Goal: Information Seeking & Learning: Learn about a topic

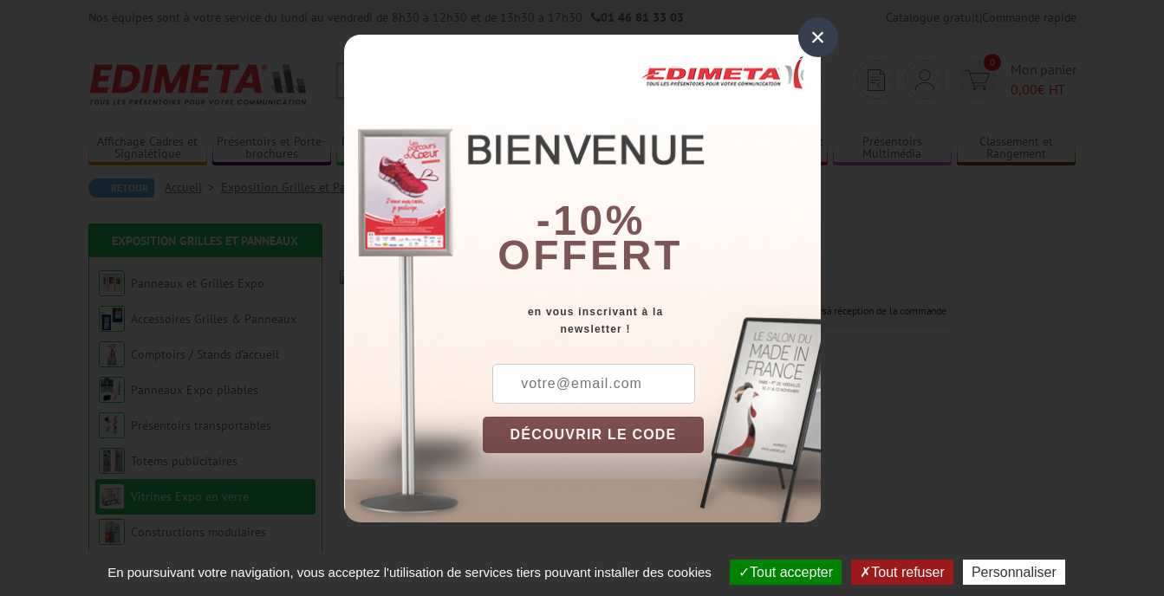
click at [825, 29] on div "×" at bounding box center [818, 37] width 40 height 40
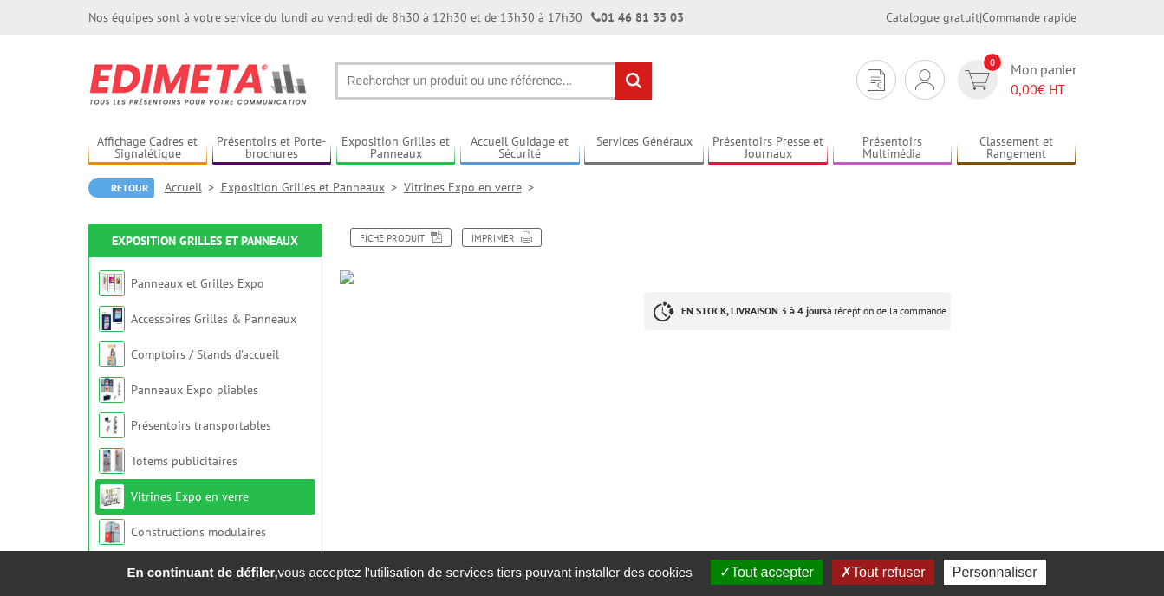
click at [172, 494] on link "Vitrines Expo en verre" at bounding box center [190, 497] width 118 height 16
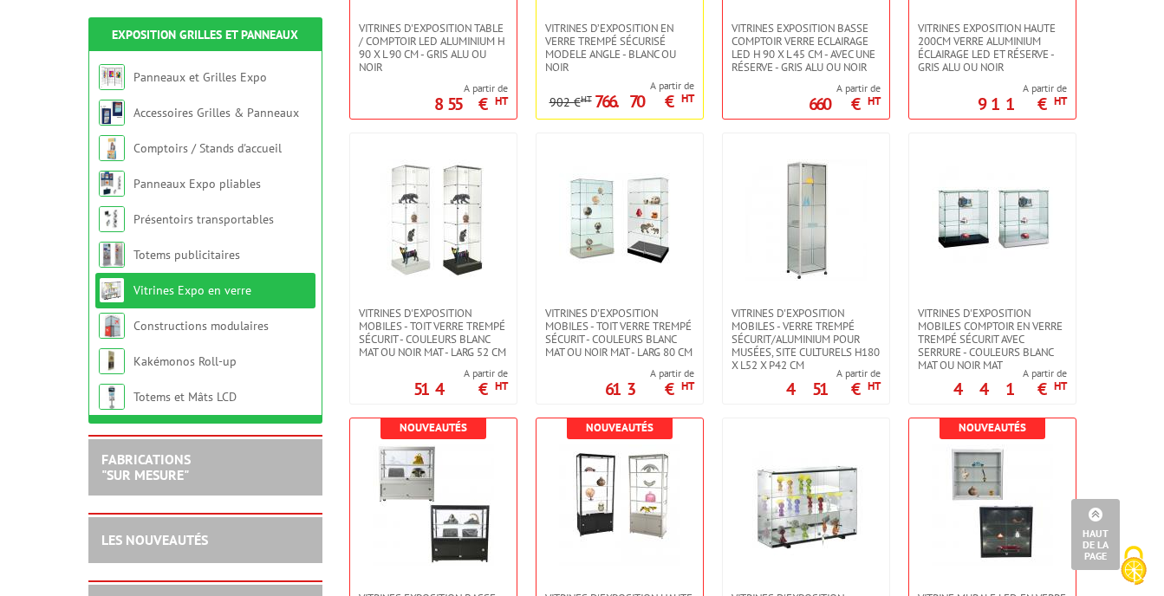
scroll to position [693, 0]
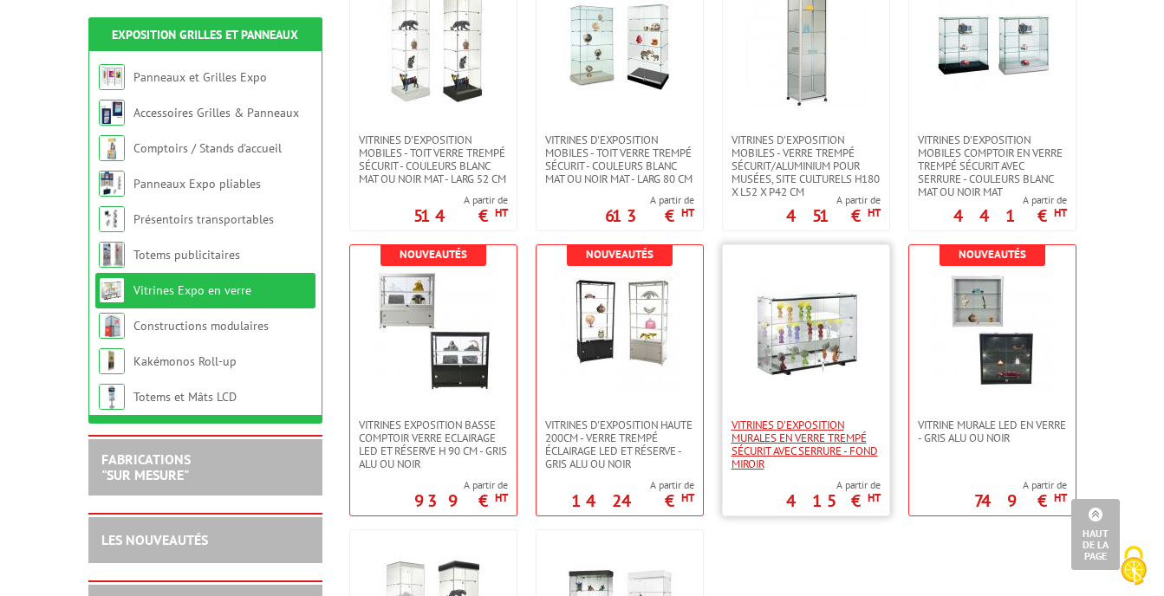
click at [795, 439] on span "Vitrines d'exposition murales en verre trempé sécurit avec serrure - fond miroir" at bounding box center [805, 445] width 149 height 52
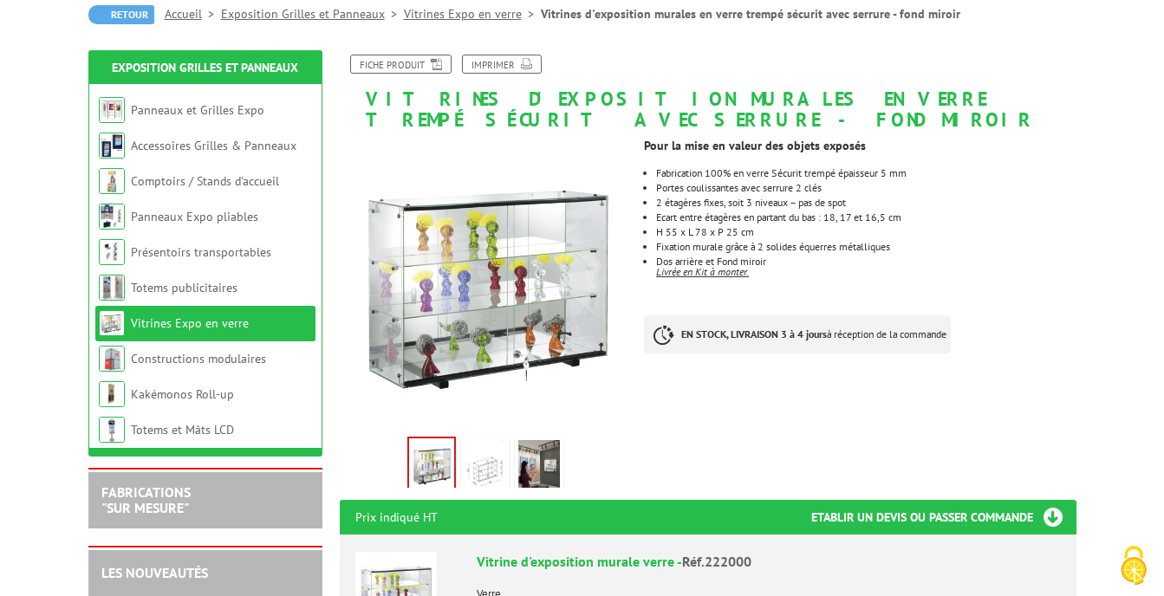
scroll to position [347, 0]
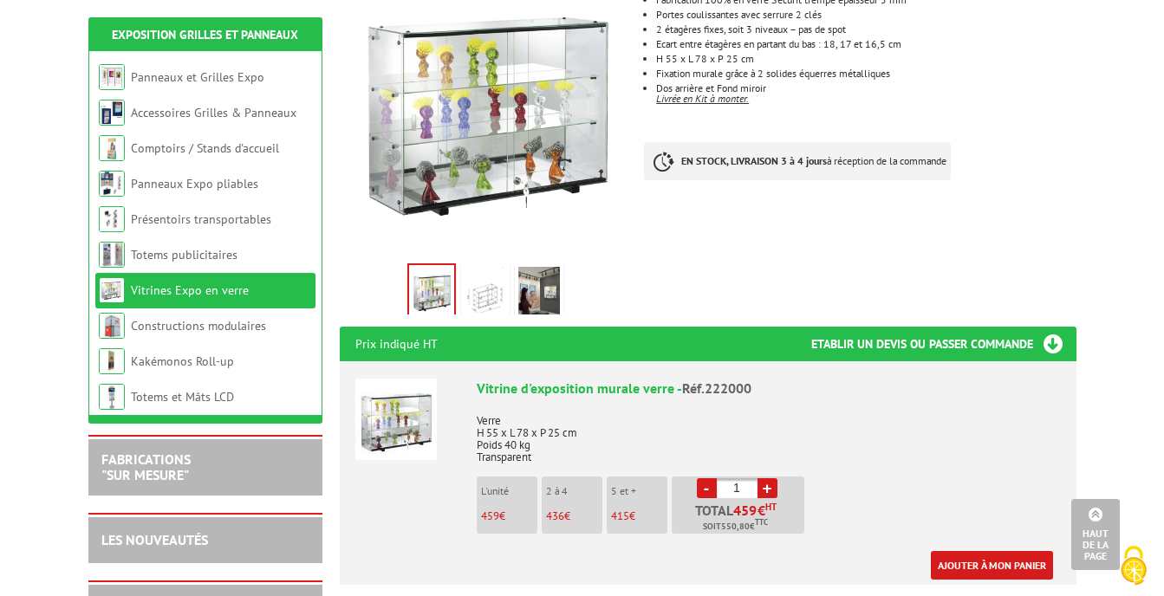
click at [480, 287] on img at bounding box center [486, 294] width 42 height 54
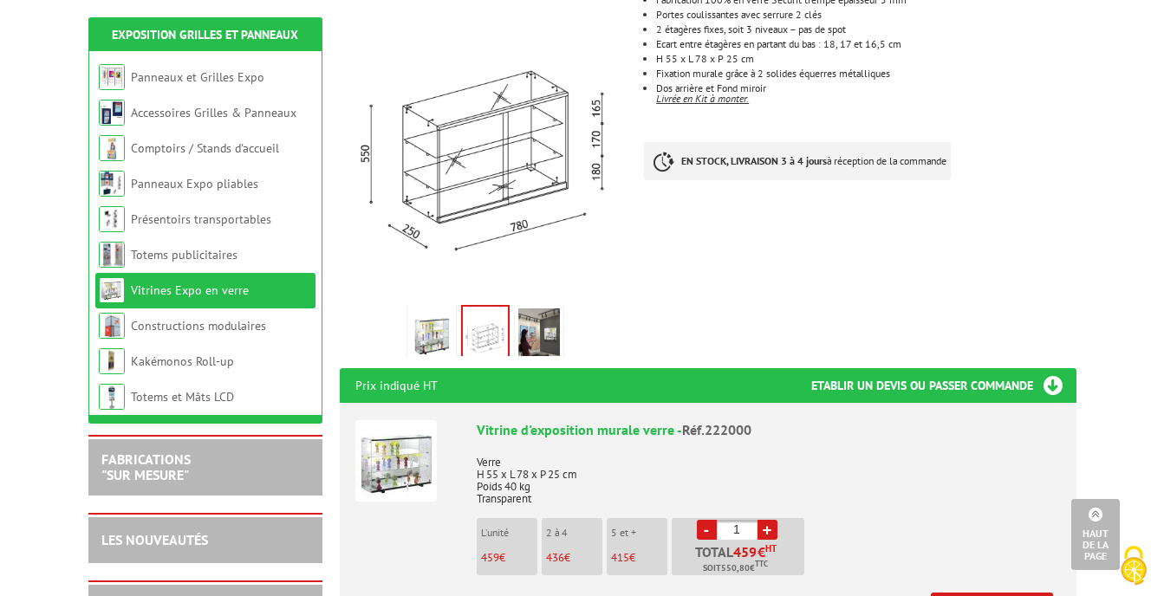
click at [538, 335] on img at bounding box center [539, 336] width 42 height 54
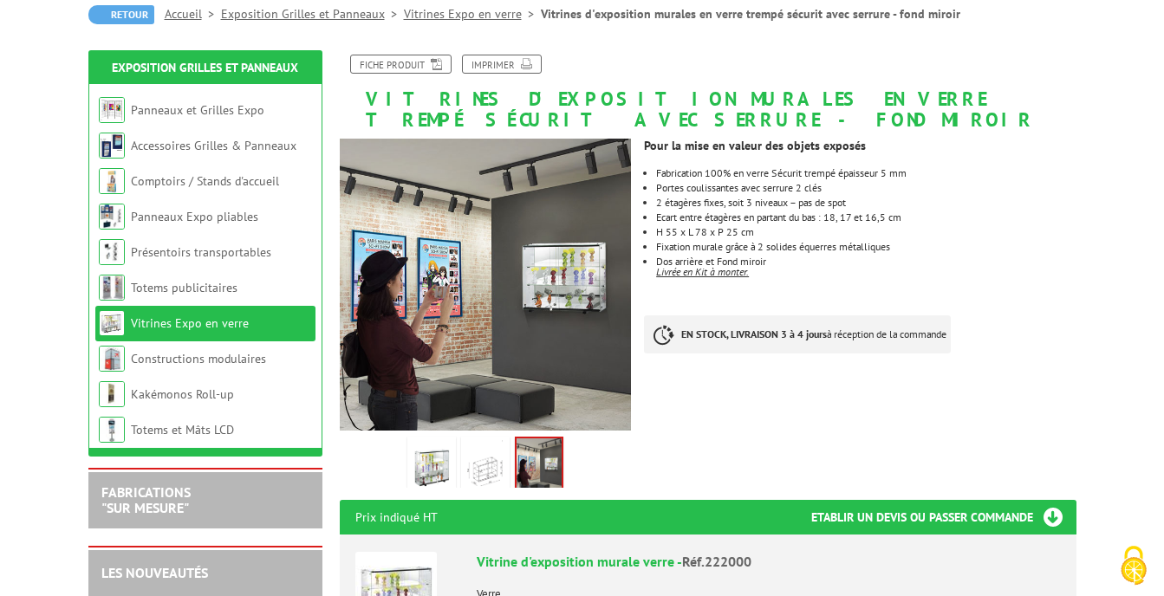
scroll to position [0, 0]
